Goal: Task Accomplishment & Management: Use online tool/utility

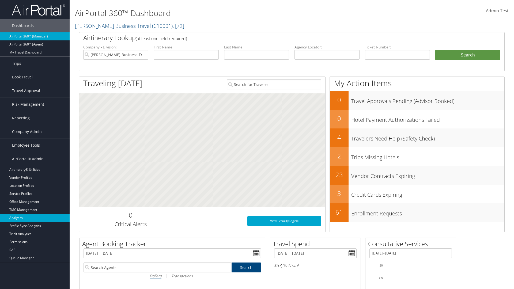
click at [35, 218] on link "Analytics" at bounding box center [35, 218] width 70 height 8
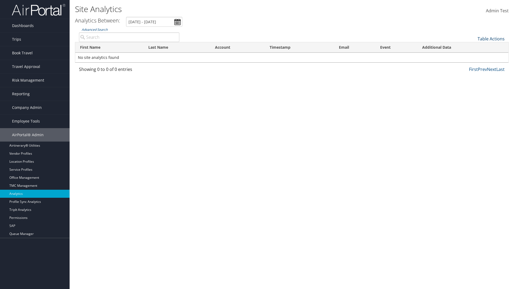
click at [491, 39] on link "Table Actions" at bounding box center [490, 39] width 27 height 6
click at [473, 47] on link "Column Visibility" at bounding box center [473, 47] width 70 height 9
click at [473, 48] on link "First Name" at bounding box center [473, 47] width 70 height 9
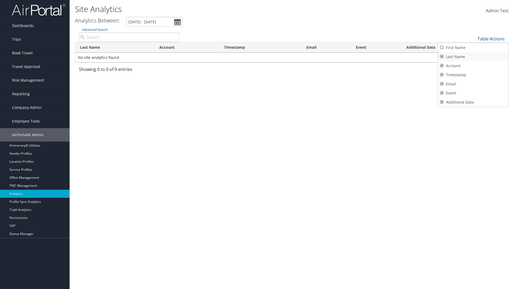
click at [473, 57] on link "Last Name" at bounding box center [473, 56] width 70 height 9
click at [473, 66] on link "Account" at bounding box center [473, 65] width 70 height 9
click at [473, 75] on link "Timestamp" at bounding box center [473, 74] width 70 height 9
click at [473, 84] on link "Email" at bounding box center [473, 83] width 70 height 9
click at [473, 93] on link "Event" at bounding box center [473, 93] width 70 height 9
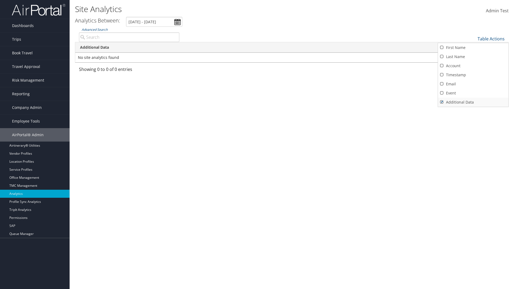
click at [473, 102] on link "Additional Data" at bounding box center [473, 102] width 70 height 9
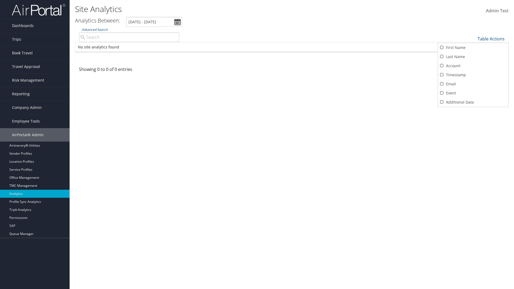
click at [257, 145] on div at bounding box center [257, 144] width 514 height 289
click at [491, 39] on link "Table Actions" at bounding box center [490, 39] width 27 height 6
click at [473, 47] on link "Column Visibility" at bounding box center [473, 47] width 70 height 9
click at [473, 48] on link "First Name" at bounding box center [473, 47] width 70 height 9
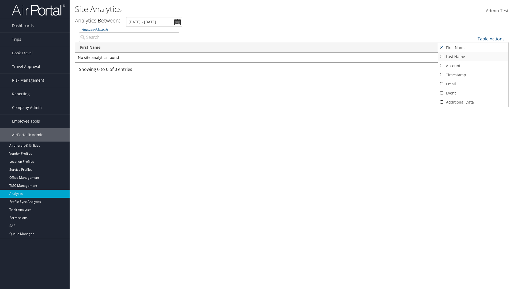
click at [473, 57] on link "Last Name" at bounding box center [473, 56] width 70 height 9
click at [473, 66] on link "Account" at bounding box center [473, 65] width 70 height 9
click at [473, 75] on link "Timestamp" at bounding box center [473, 74] width 70 height 9
click at [473, 84] on link "Email" at bounding box center [473, 83] width 70 height 9
click at [473, 93] on link "Event" at bounding box center [473, 93] width 70 height 9
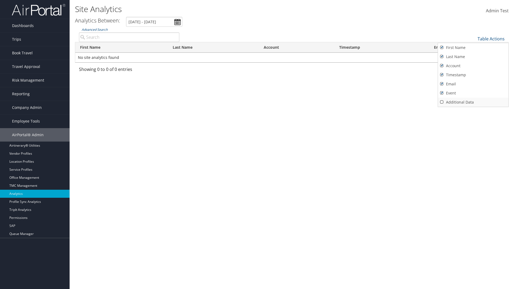
click at [473, 102] on link "Additional Data" at bounding box center [473, 102] width 70 height 9
click at [257, 145] on div at bounding box center [257, 144] width 514 height 289
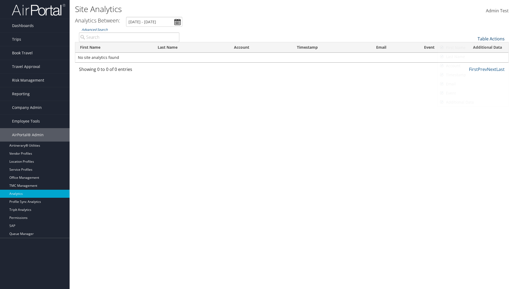
click at [491, 39] on link "Table Actions" at bounding box center [490, 39] width 27 height 6
click at [473, 57] on link "25" at bounding box center [473, 56] width 70 height 9
click at [491, 39] on link "Table Actions" at bounding box center [490, 39] width 27 height 6
click at [473, 56] on link "Page Length" at bounding box center [473, 56] width 70 height 9
click at [491, 39] on link "Table Actions" at bounding box center [490, 39] width 27 height 6
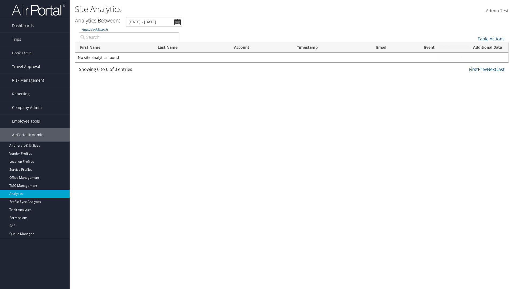
click at [473, 56] on link "Page Length" at bounding box center [473, 56] width 70 height 9
click at [114, 47] on th "First Name" at bounding box center [114, 47] width 78 height 10
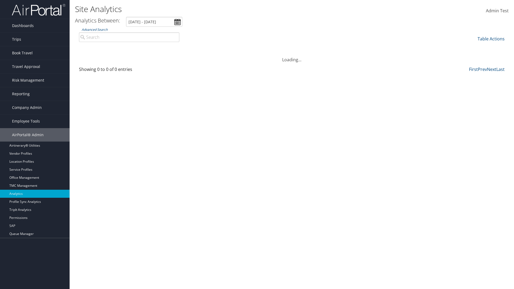
click at [114, 47] on th "First Name" at bounding box center [114, 47] width 78 height 10
